Goal: Task Accomplishment & Management: Use online tool/utility

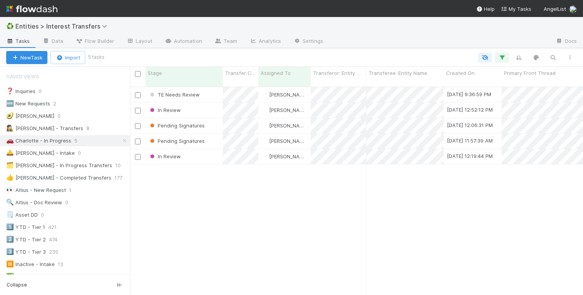
click at [332, 176] on div "TE Needs Review Charlotte Mas 8/20/25, 9:36:59 PM 8/21/25, 11:05:36 AM 1 0 0 0 …" at bounding box center [356, 194] width 453 height 214
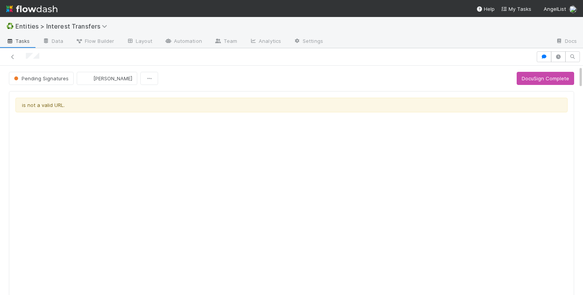
scroll to position [157, 271]
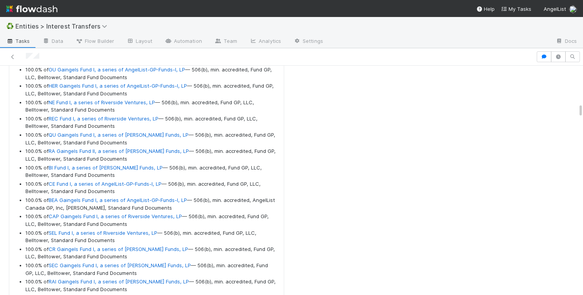
scroll to position [3688, 0]
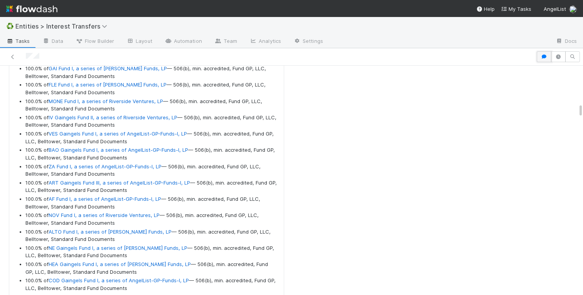
click at [545, 56] on icon "button" at bounding box center [544, 56] width 8 height 5
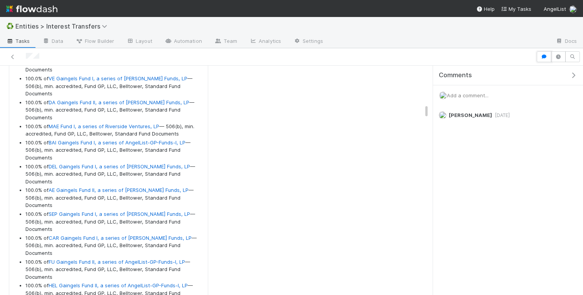
scroll to position [4718, 0]
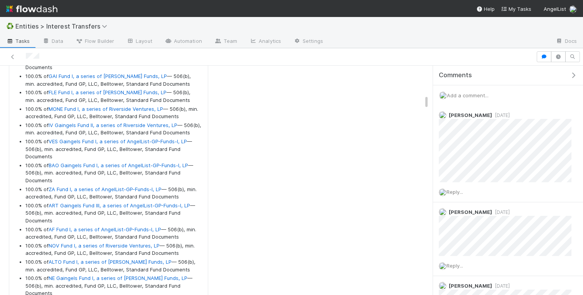
click at [471, 93] on span "Add a comment..." at bounding box center [468, 95] width 42 height 6
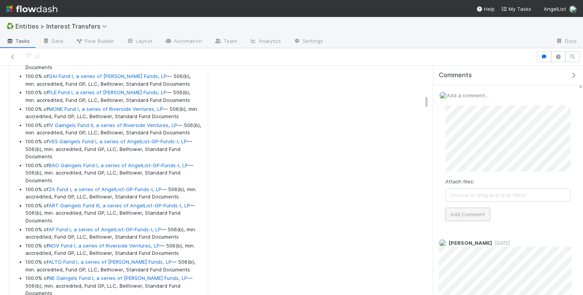
click at [463, 216] on button "Add Comment" at bounding box center [467, 213] width 45 height 13
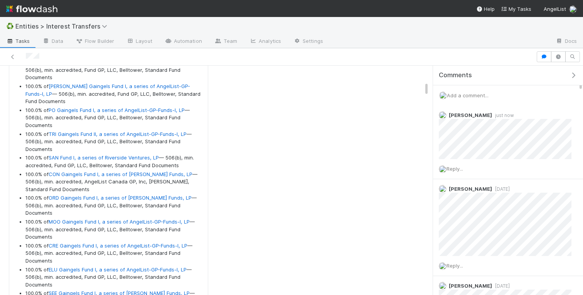
scroll to position [2604, 0]
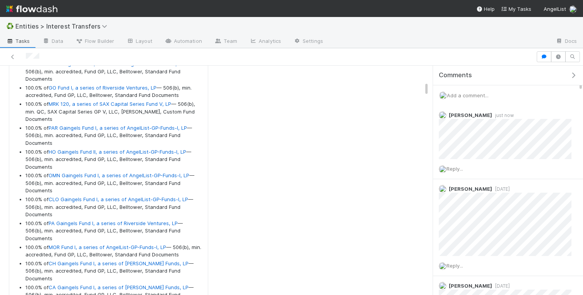
click at [572, 76] on icon "button" at bounding box center [574, 75] width 8 height 6
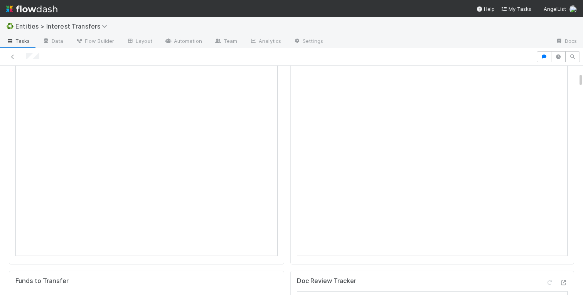
scroll to position [543, 0]
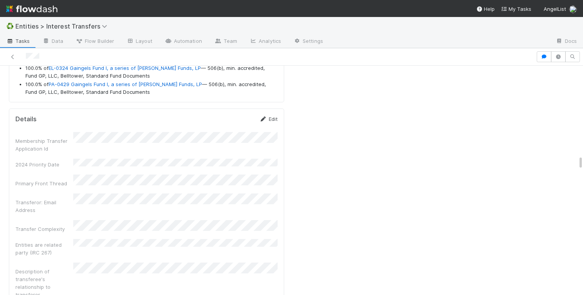
click at [268, 121] on link "Edit" at bounding box center [269, 119] width 18 height 6
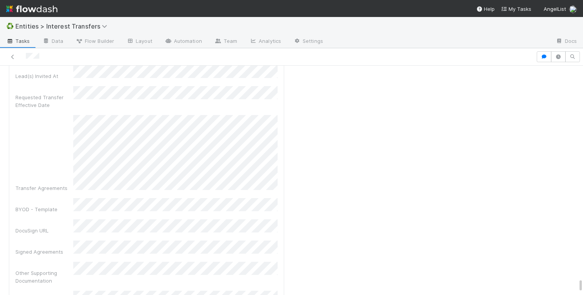
scroll to position [9372, 0]
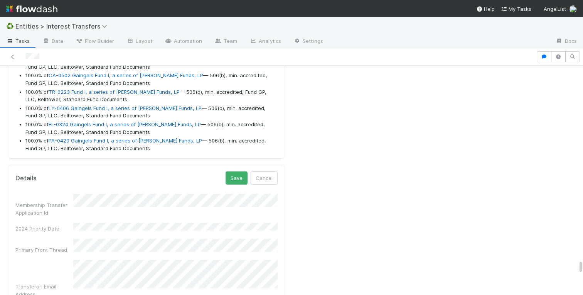
scroll to position [8839, 0]
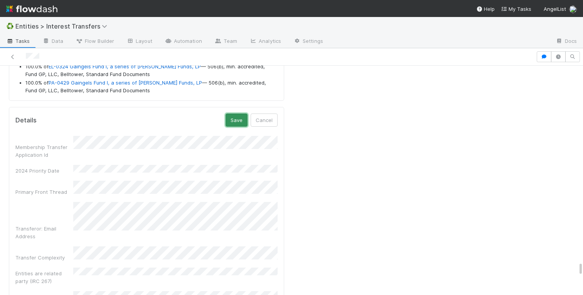
click at [234, 123] on button "Save" at bounding box center [237, 119] width 22 height 13
